Goal: Task Accomplishment & Management: Complete application form

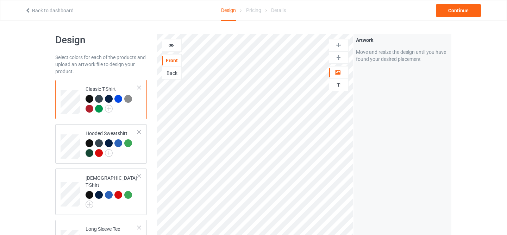
scroll to position [131, 0]
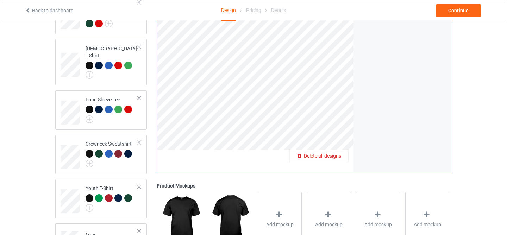
click at [337, 155] on span "Delete all designs" at bounding box center [322, 156] width 37 height 6
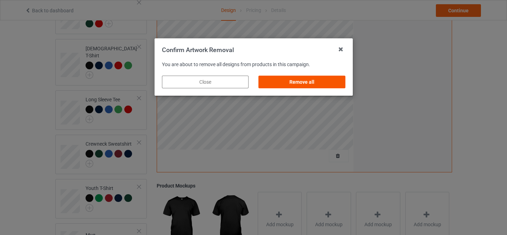
click at [317, 88] on div "Remove all" at bounding box center [301, 82] width 96 height 23
click at [324, 83] on div "Remove all" at bounding box center [301, 82] width 87 height 13
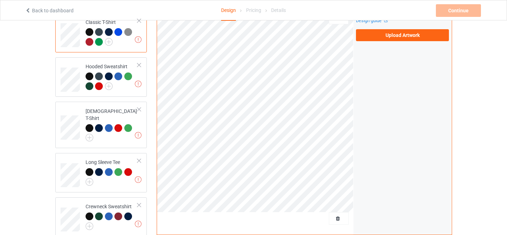
scroll to position [0, 0]
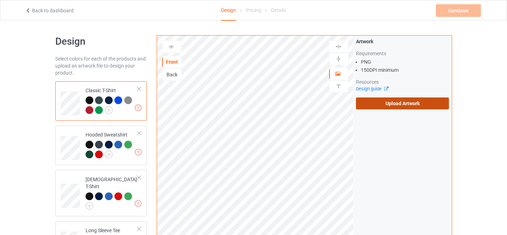
click at [380, 104] on label "Upload Artwork" at bounding box center [402, 103] width 93 height 12
click at [0, 0] on input "Upload Artwork" at bounding box center [0, 0] width 0 height 0
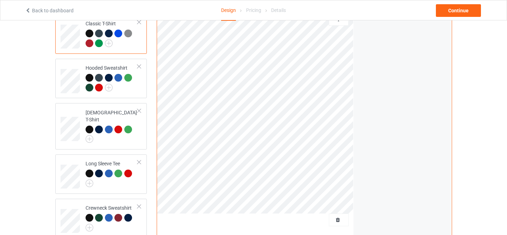
scroll to position [164, 0]
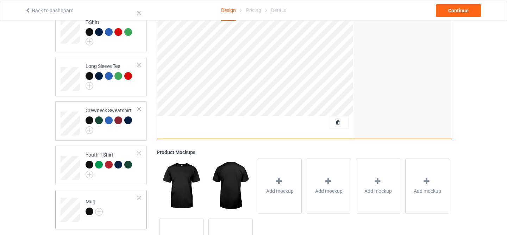
click at [85, 208] on div at bounding box center [89, 212] width 8 height 8
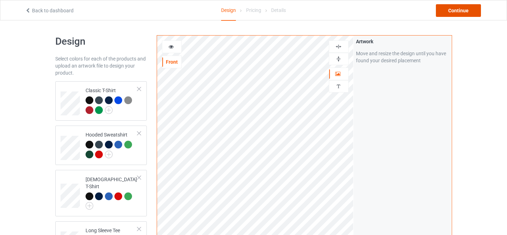
click at [463, 15] on div "Continue" at bounding box center [457, 10] width 45 height 13
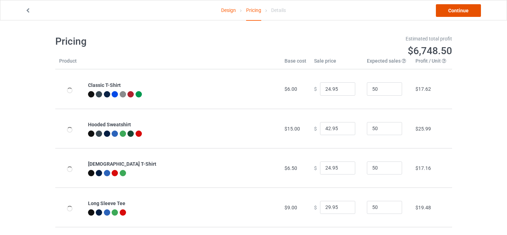
click at [461, 15] on link "Continue" at bounding box center [457, 10] width 45 height 13
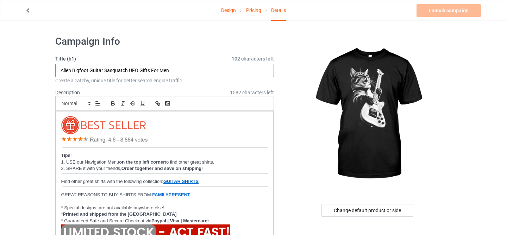
click at [165, 73] on input "Alien Bigfoot Guitar Sasquatch UFO Gifts For Men" at bounding box center [164, 70] width 219 height 13
paste input "Rock Cat Playing Guitar"
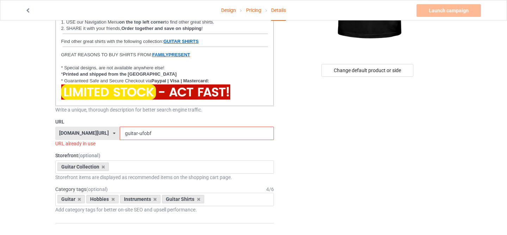
scroll to position [163, 0]
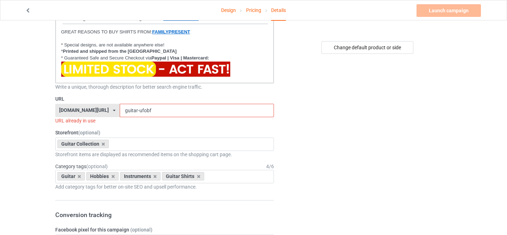
type input "Rock Cat Playing Guitar"
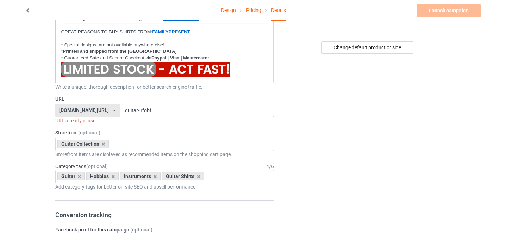
drag, startPoint x: 130, startPoint y: 111, endPoint x: 191, endPoint y: 136, distance: 65.0
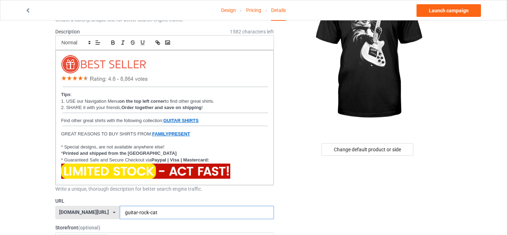
scroll to position [0, 0]
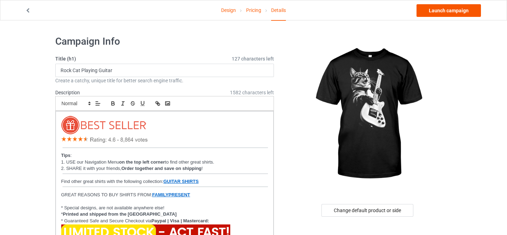
type input "guitar-rock-cat"
click at [459, 10] on link "Launch campaign" at bounding box center [448, 10] width 64 height 13
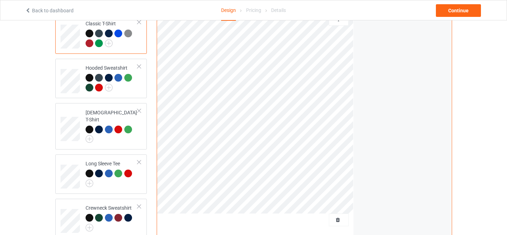
scroll to position [182, 0]
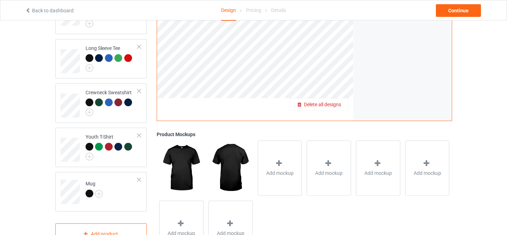
click at [335, 105] on span "Delete all designs" at bounding box center [322, 105] width 37 height 6
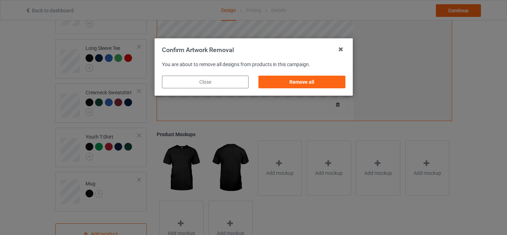
click at [310, 72] on div "Remove all" at bounding box center [301, 82] width 96 height 23
click at [310, 84] on div "Remove all" at bounding box center [301, 82] width 87 height 13
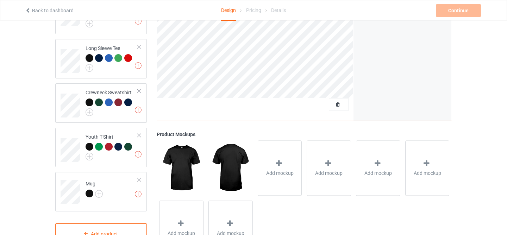
scroll to position [0, 0]
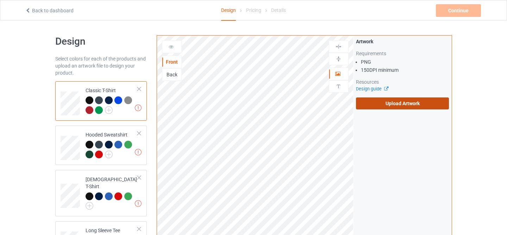
click at [393, 104] on label "Upload Artwork" at bounding box center [402, 103] width 93 height 12
click at [0, 0] on input "Upload Artwork" at bounding box center [0, 0] width 0 height 0
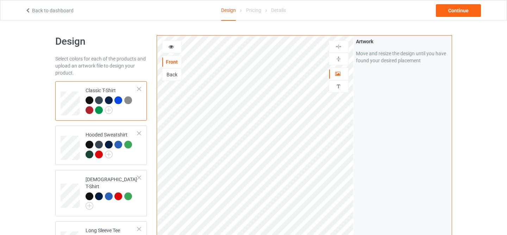
scroll to position [221, 0]
click at [453, 4] on div "Continue" at bounding box center [457, 10] width 45 height 13
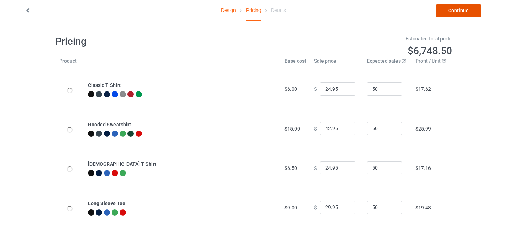
click at [453, 4] on link "Continue" at bounding box center [457, 10] width 45 height 13
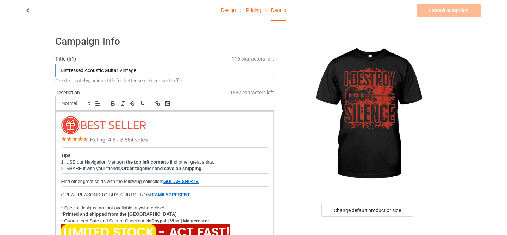
click at [135, 69] on input "Distressed Acoustic Guitar Vintage" at bounding box center [164, 70] width 219 height 13
paste input "I Destroy Silence Bass Player 2"
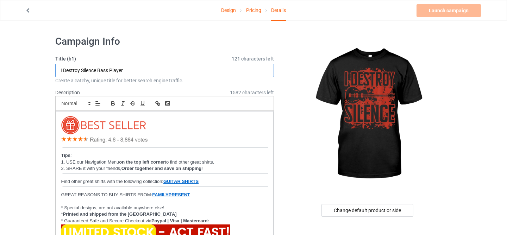
type input "I Destroy Silence Bass Player"
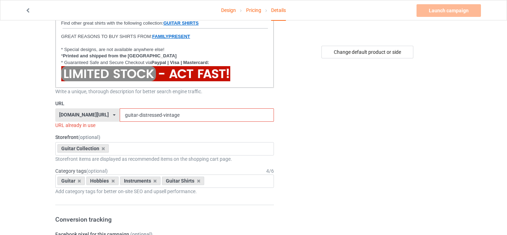
scroll to position [209, 0]
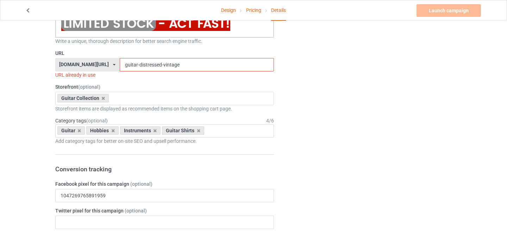
drag, startPoint x: 132, startPoint y: 65, endPoint x: 262, endPoint y: 77, distance: 131.0
click at [262, 77] on div "URL familypresent.net/ epicprints.co/ familypresent.net/ giftprints.co/ golfpod…" at bounding box center [164, 64] width 219 height 29
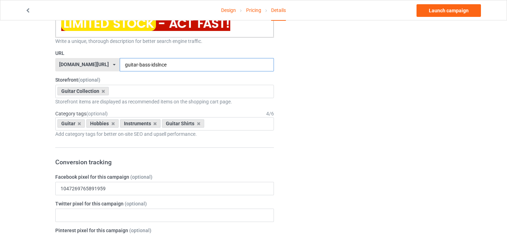
type input "guitar-bass-idslnce"
click at [444, 128] on div "Change default product or side" at bounding box center [368, 229] width 178 height 815
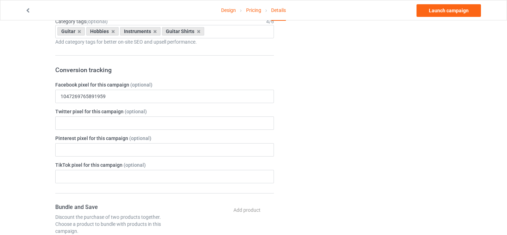
scroll to position [113, 0]
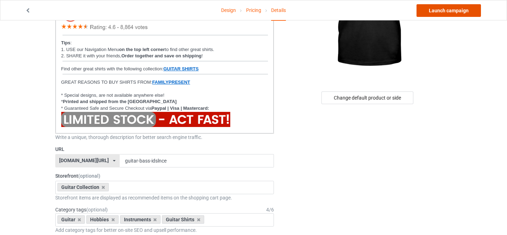
click at [467, 11] on link "Launch campaign" at bounding box center [448, 10] width 64 height 13
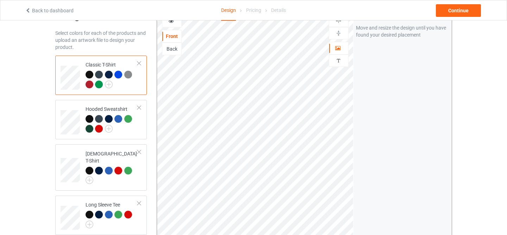
scroll to position [102, 0]
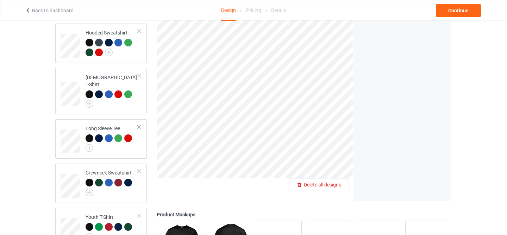
click at [336, 184] on span "Delete all designs" at bounding box center [322, 185] width 37 height 6
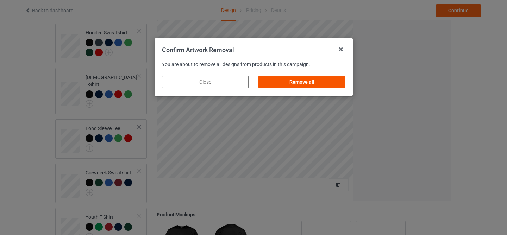
click at [317, 84] on div "Remove all" at bounding box center [301, 82] width 87 height 13
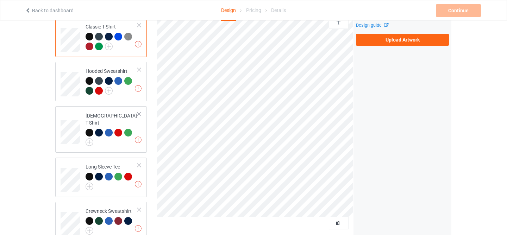
scroll to position [0, 0]
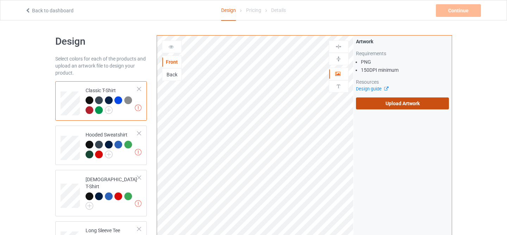
click at [384, 107] on label "Upload Artwork" at bounding box center [402, 103] width 93 height 12
click at [0, 0] on input "Upload Artwork" at bounding box center [0, 0] width 0 height 0
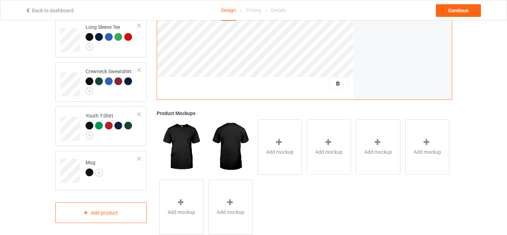
scroll to position [221, 0]
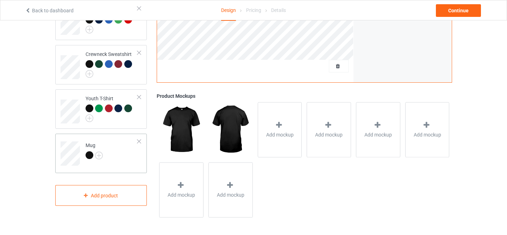
click at [88, 151] on div at bounding box center [89, 155] width 8 height 8
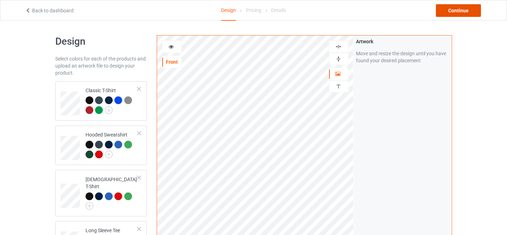
click at [442, 9] on div "Continue" at bounding box center [457, 10] width 45 height 13
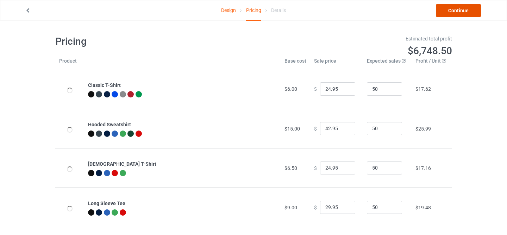
click at [442, 9] on link "Continue" at bounding box center [457, 10] width 45 height 13
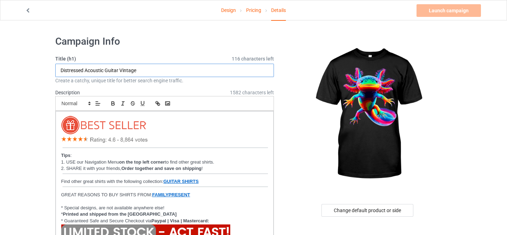
click at [113, 67] on input "Distressed Acoustic Guitar Vintage" at bounding box center [164, 70] width 219 height 13
paste input "Axolotl Beautiful Colorful Axolotl"
type input "Axolotl Beautiful Colorful Axolotl"
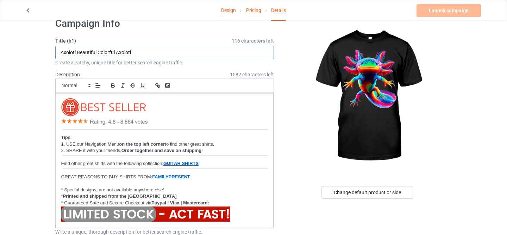
scroll to position [23, 0]
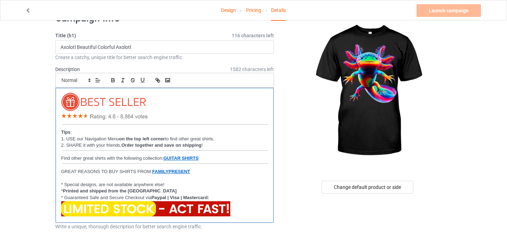
click at [109, 110] on img at bounding box center [105, 107] width 89 height 28
click at [107, 147] on p "2. SHARE it with your friends, Order together and save on shipping !" at bounding box center [164, 148] width 207 height 13
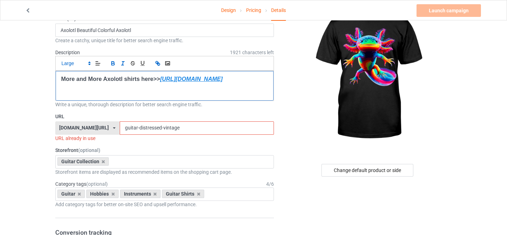
scroll to position [44, 0]
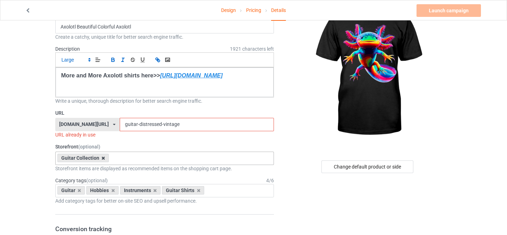
click at [101, 158] on icon at bounding box center [103, 158] width 4 height 5
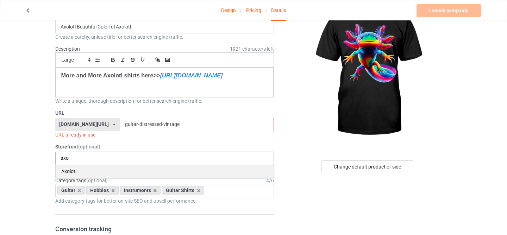
type input "axo"
click at [106, 173] on div "Axolotl" at bounding box center [165, 171] width 218 height 13
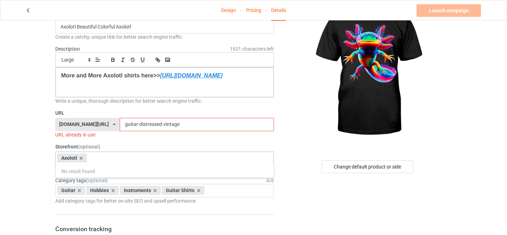
click at [127, 121] on input "guitar-distressed-vintage" at bounding box center [197, 124] width 154 height 13
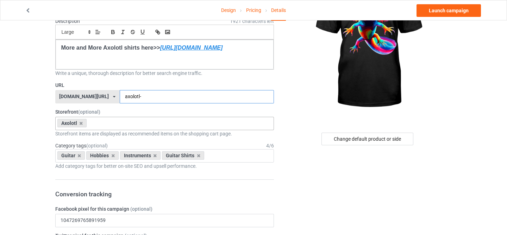
scroll to position [74, 0]
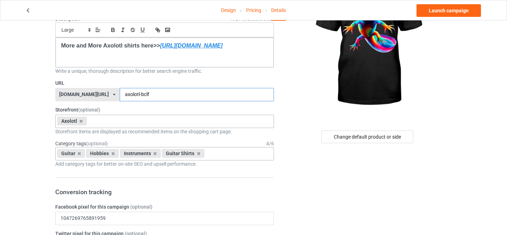
type input "axolotl-bclf"
click at [79, 150] on div "Guitar" at bounding box center [71, 153] width 28 height 8
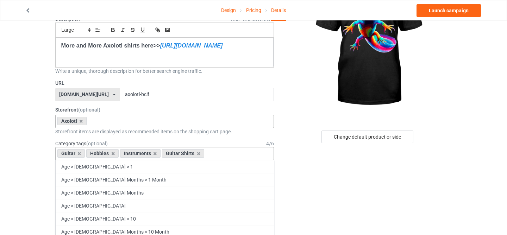
click at [79, 151] on div "Guitar" at bounding box center [71, 153] width 28 height 8
click at [79, 151] on icon at bounding box center [79, 153] width 4 height 5
click at [79, 151] on div "Hobbies" at bounding box center [73, 153] width 32 height 8
click at [84, 153] on icon at bounding box center [84, 153] width 4 height 5
click at [84, 153] on div "Guitar Shirts" at bounding box center [78, 153] width 42 height 8
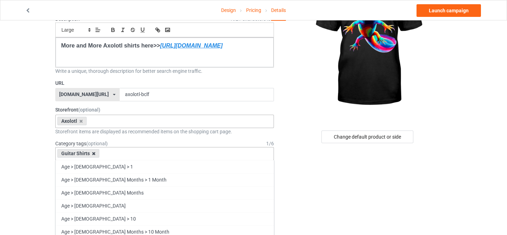
click at [94, 154] on icon at bounding box center [94, 153] width 4 height 5
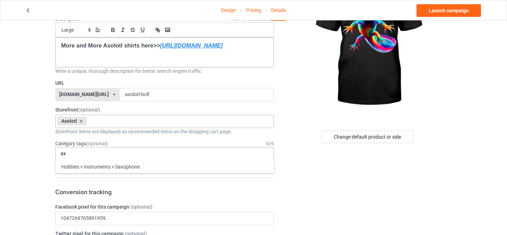
type input "a"
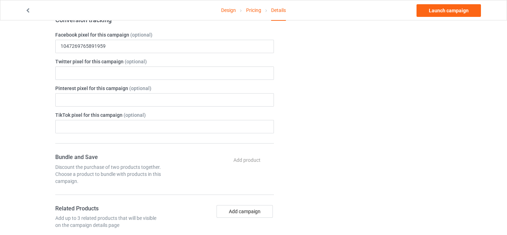
scroll to position [0, 0]
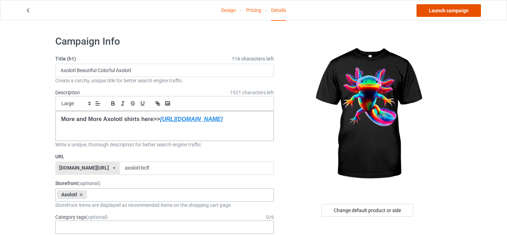
click at [423, 8] on link "Launch campaign" at bounding box center [448, 10] width 64 height 13
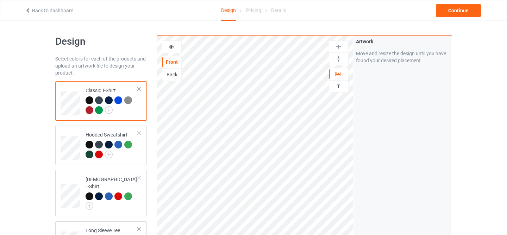
scroll to position [125, 0]
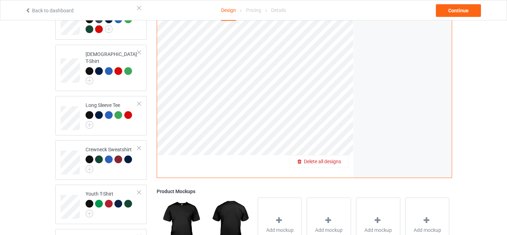
click at [332, 158] on div "Delete all designs" at bounding box center [318, 161] width 58 height 7
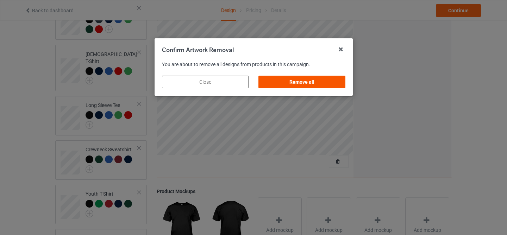
click at [306, 83] on div "Remove all" at bounding box center [301, 82] width 87 height 13
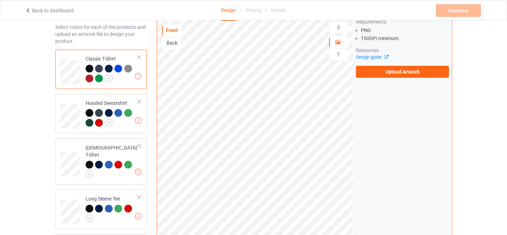
scroll to position [0, 0]
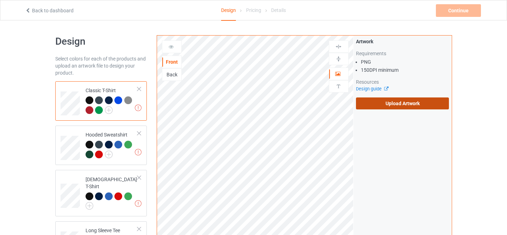
click at [396, 103] on label "Upload Artwork" at bounding box center [402, 103] width 93 height 12
click at [0, 0] on input "Upload Artwork" at bounding box center [0, 0] width 0 height 0
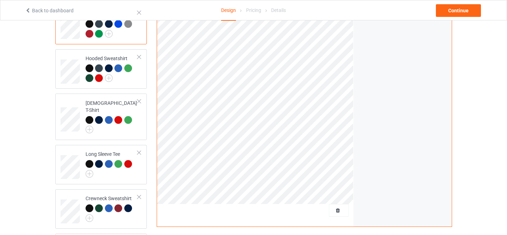
scroll to position [221, 0]
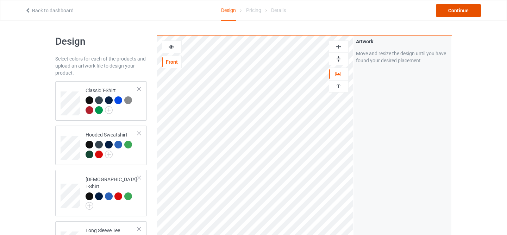
click at [448, 14] on div "Continue" at bounding box center [457, 10] width 45 height 13
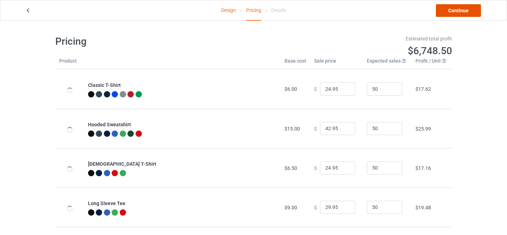
click at [448, 14] on link "Continue" at bounding box center [457, 10] width 45 height 13
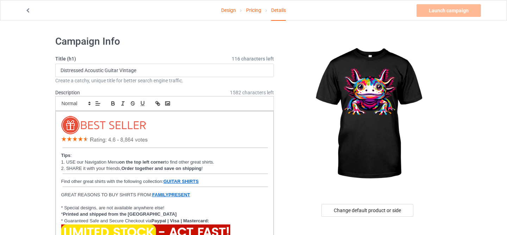
scroll to position [21, 0]
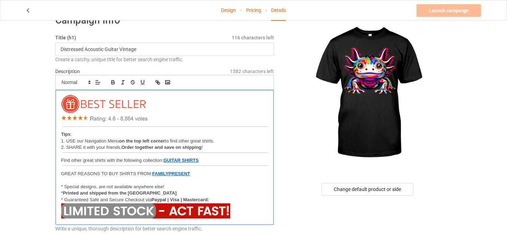
click at [124, 143] on strong "on the top left corner" at bounding box center [142, 140] width 46 height 5
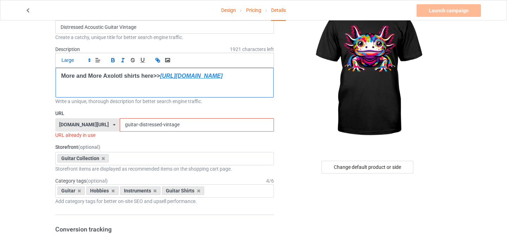
scroll to position [47, 0]
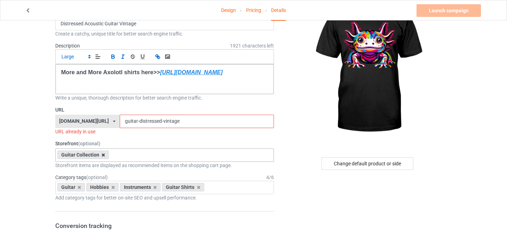
click at [102, 155] on icon at bounding box center [103, 155] width 4 height 5
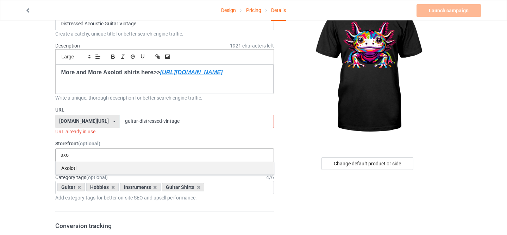
type input "axo"
click at [105, 167] on div "Axolotl" at bounding box center [165, 167] width 218 height 13
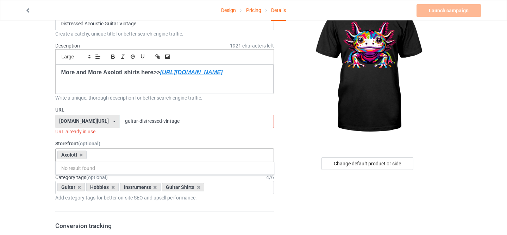
click at [123, 120] on input "guitar-distressed-vintage" at bounding box center [197, 121] width 154 height 13
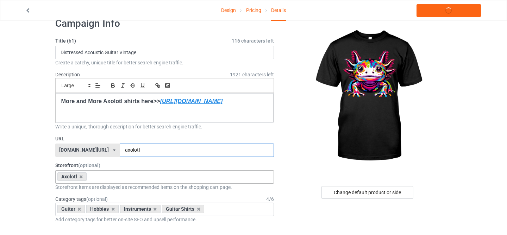
scroll to position [12, 0]
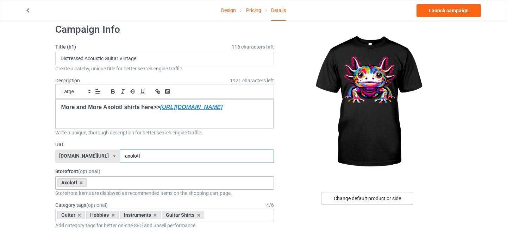
type input "axolotl-"
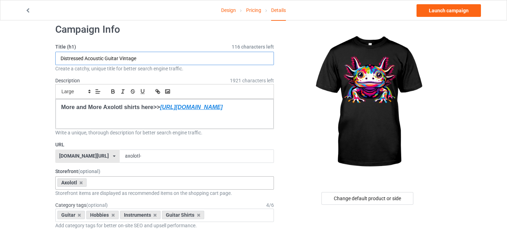
click at [115, 55] on input "Distressed Acoustic Guitar Vintage" at bounding box center [164, 58] width 219 height 13
paste input "Axolotl rainbow Kawaii colorful love Axolotls herpetologist"
type input "Axolotl rainbow Kawaii colorful love Axolotls herpetologist"
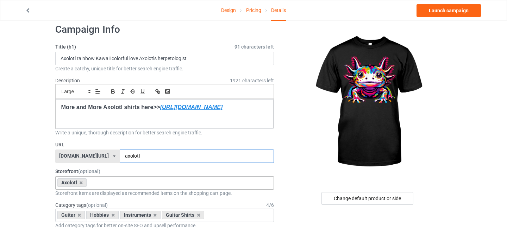
click at [139, 156] on input "axolotl-" at bounding box center [197, 155] width 154 height 13
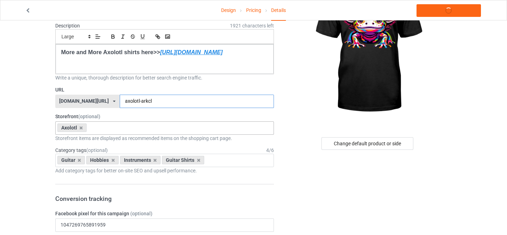
scroll to position [175, 0]
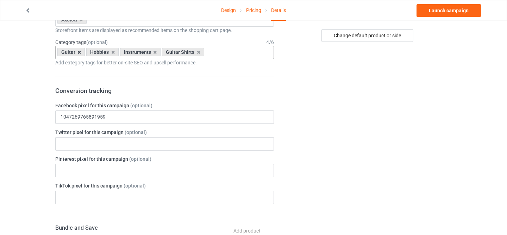
type input "axolotl-arkcl"
click at [79, 53] on icon at bounding box center [79, 52] width 4 height 5
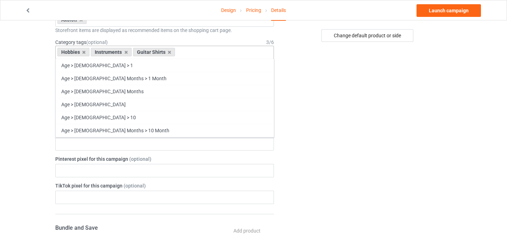
click at [79, 53] on div "Hobbies" at bounding box center [73, 52] width 32 height 8
click at [83, 52] on icon at bounding box center [84, 52] width 4 height 5
click at [94, 52] on icon at bounding box center [94, 52] width 4 height 5
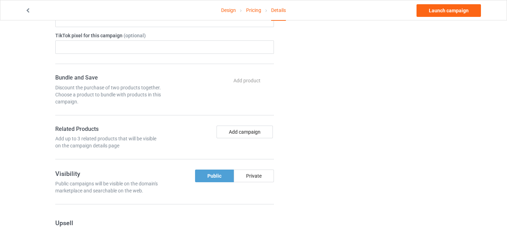
scroll to position [0, 0]
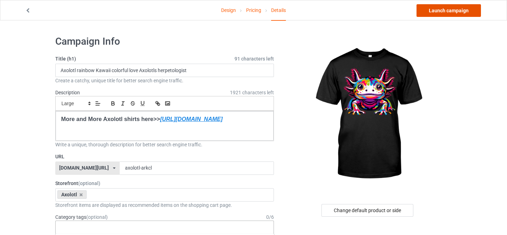
click at [445, 15] on link "Launch campaign" at bounding box center [448, 10] width 64 height 13
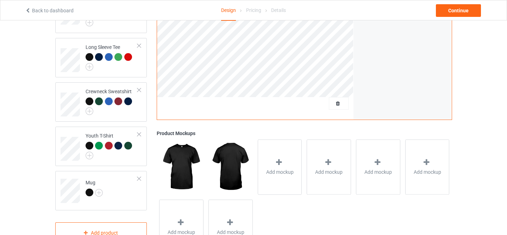
scroll to position [204, 0]
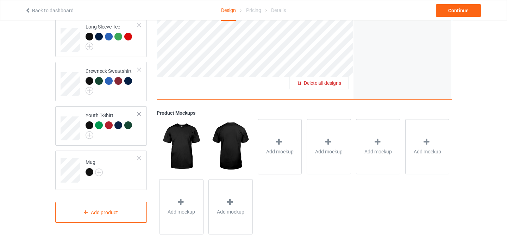
click at [338, 81] on span "Delete all designs" at bounding box center [322, 83] width 37 height 6
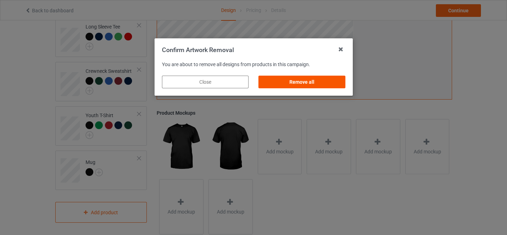
click at [299, 83] on div "Remove all" at bounding box center [301, 82] width 87 height 13
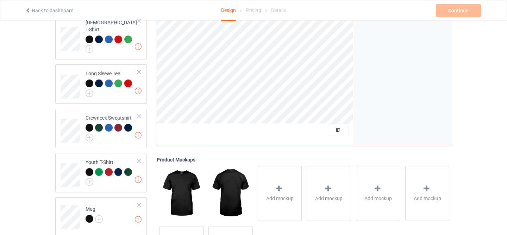
scroll to position [54, 0]
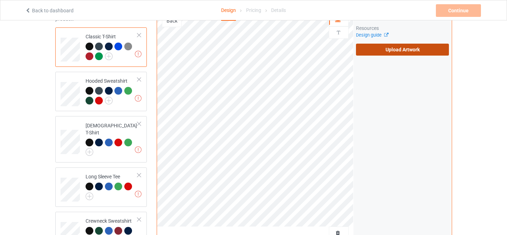
click at [415, 50] on label "Upload Artwork" at bounding box center [402, 50] width 93 height 12
click at [0, 0] on input "Upload Artwork" at bounding box center [0, 0] width 0 height 0
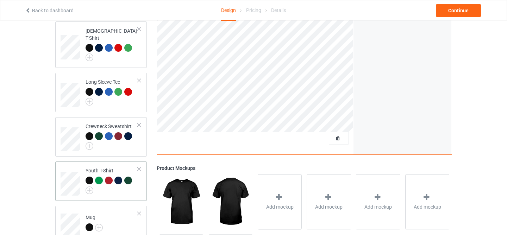
scroll to position [209, 0]
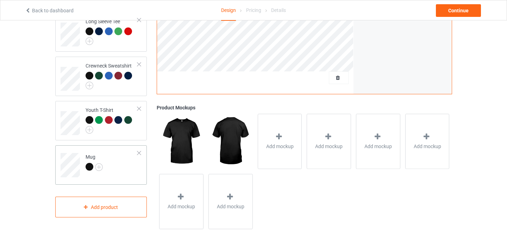
click at [89, 163] on div at bounding box center [89, 167] width 8 height 8
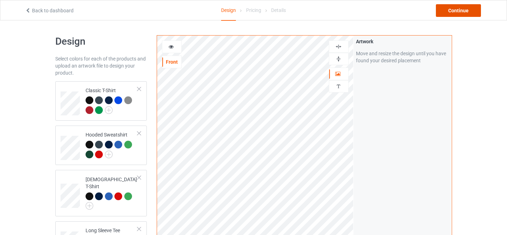
click at [453, 6] on div "Continue" at bounding box center [457, 10] width 45 height 13
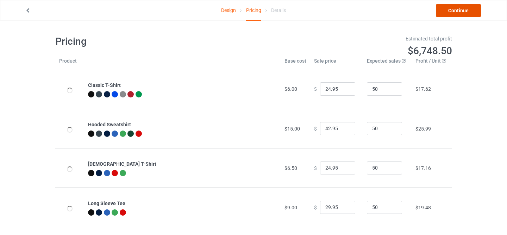
click at [453, 12] on link "Continue" at bounding box center [457, 10] width 45 height 13
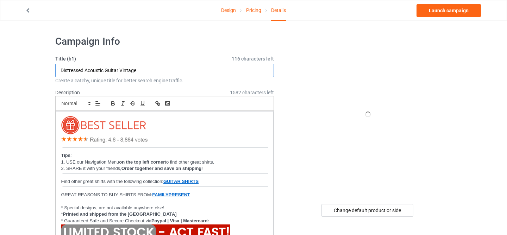
click at [174, 72] on input "Distressed Acoustic Guitar Vintage" at bounding box center [164, 70] width 219 height 13
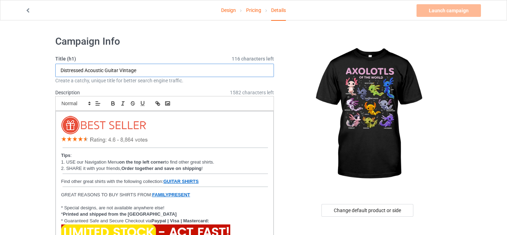
click at [174, 72] on input "Distressed Acoustic Guitar Vintage" at bounding box center [164, 70] width 219 height 13
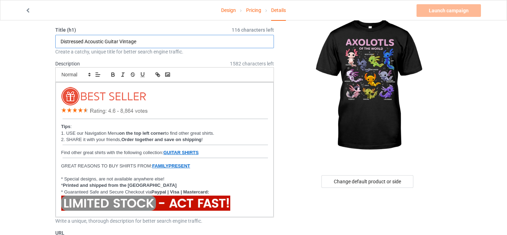
scroll to position [39, 0]
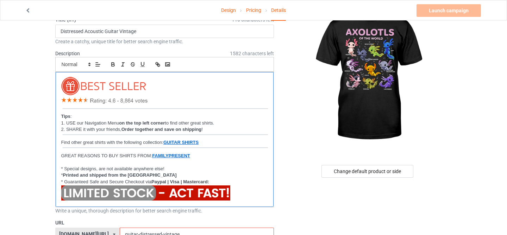
click at [104, 137] on img at bounding box center [164, 136] width 207 height 4
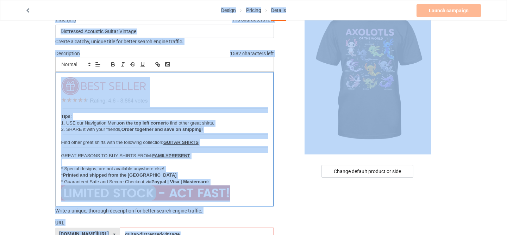
click at [104, 137] on img at bounding box center [164, 136] width 207 height 4
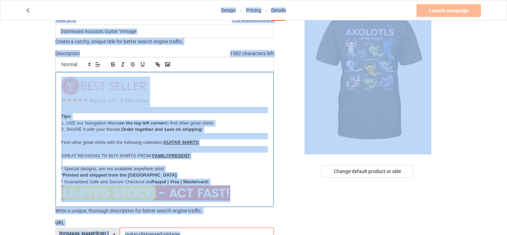
click at [104, 137] on img at bounding box center [164, 136] width 207 height 4
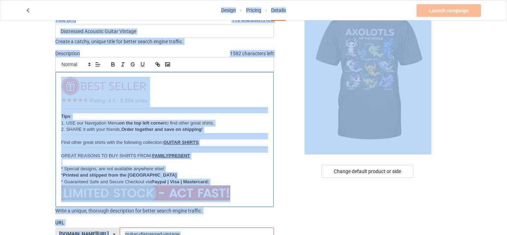
click at [104, 137] on img at bounding box center [164, 136] width 207 height 4
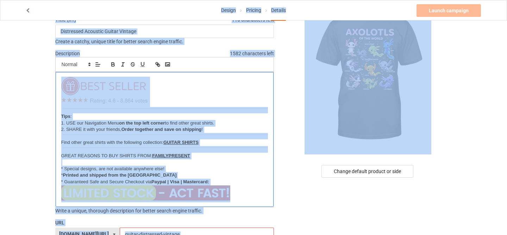
click at [104, 137] on img at bounding box center [164, 136] width 207 height 4
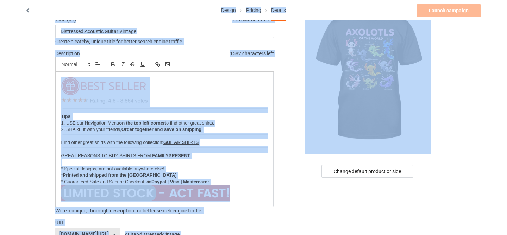
click at [101, 148] on img at bounding box center [164, 149] width 207 height 4
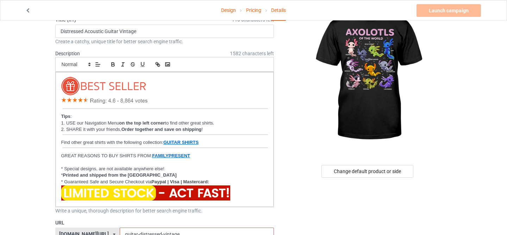
click at [139, 165] on p at bounding box center [164, 162] width 207 height 7
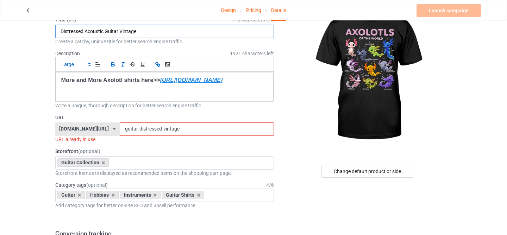
click at [132, 33] on input "Distressed Acoustic Guitar Vintage" at bounding box center [164, 31] width 219 height 13
paste input "Axolotl Kawaii Axolotls of the World Axolotl Animals"
type input "Axolotl Kawaii Axolotls of the World Axolotl Animals"
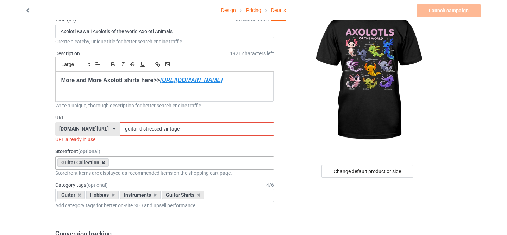
click at [104, 162] on icon at bounding box center [103, 162] width 4 height 5
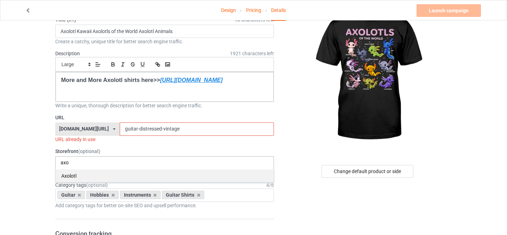
type input "axo"
click at [100, 176] on div "Axolotl" at bounding box center [165, 175] width 218 height 13
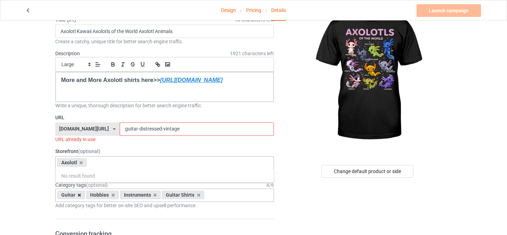
click at [78, 195] on icon at bounding box center [79, 195] width 4 height 5
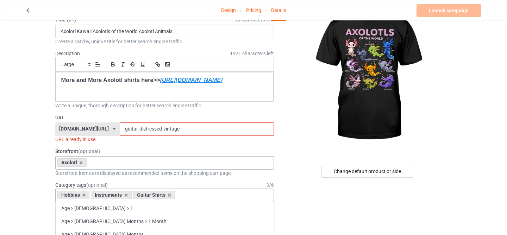
click at [78, 195] on div "Hobbies" at bounding box center [73, 195] width 32 height 8
click at [82, 196] on icon at bounding box center [84, 195] width 4 height 5
click at [94, 193] on icon at bounding box center [94, 195] width 4 height 5
click at [128, 129] on input "guitar-distressed-vintage" at bounding box center [197, 128] width 154 height 13
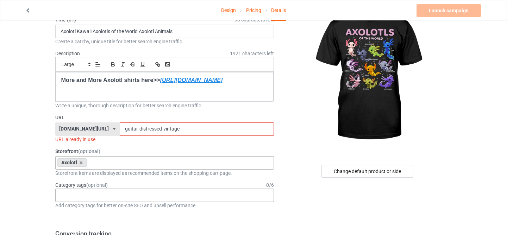
click at [128, 129] on input "guitar-distressed-vintage" at bounding box center [197, 128] width 154 height 13
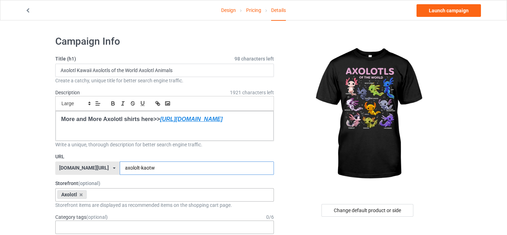
click at [130, 168] on input "axololt-kaotw" at bounding box center [197, 167] width 154 height 13
type input "axolotl-kaotw"
click at [441, 11] on link "Launch campaign" at bounding box center [448, 10] width 64 height 13
